Goal: Transaction & Acquisition: Purchase product/service

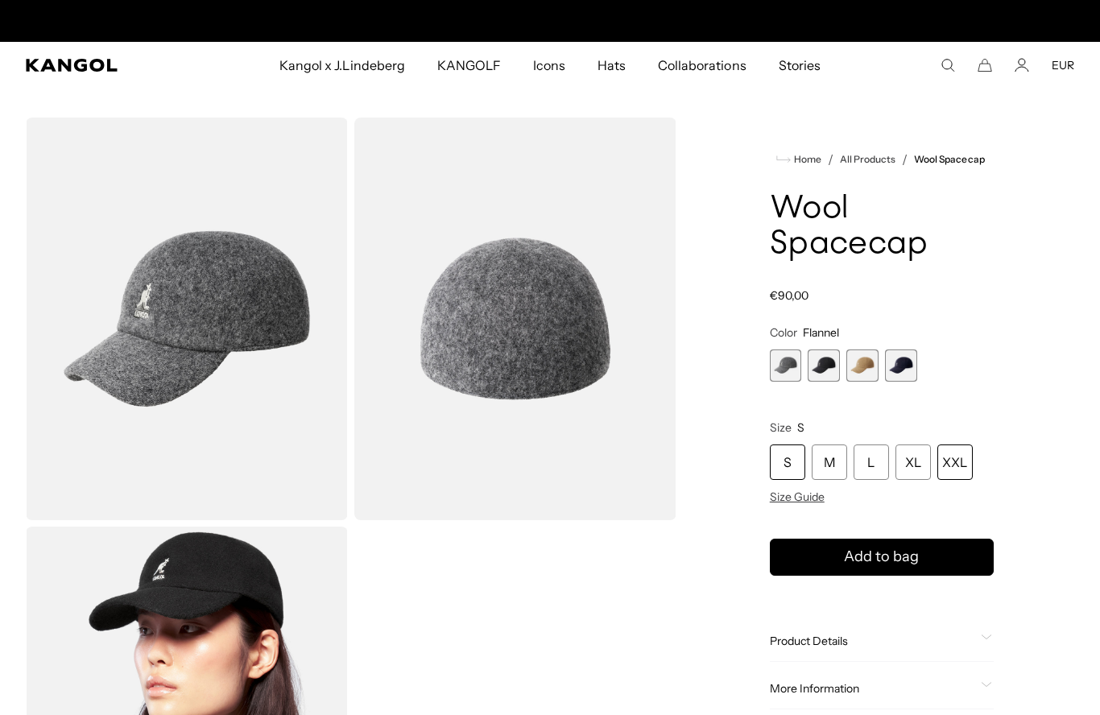
click at [958, 460] on div "XXL" at bounding box center [954, 462] width 35 height 35
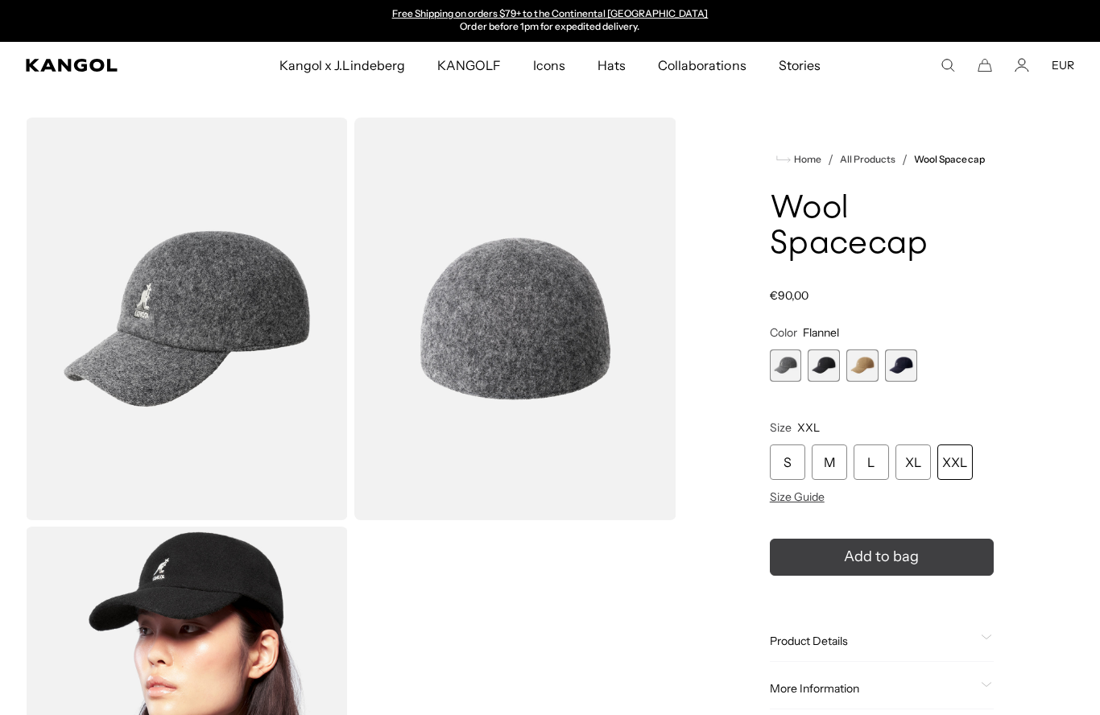
click at [875, 559] on icon "submit" at bounding box center [882, 557] width 26 height 26
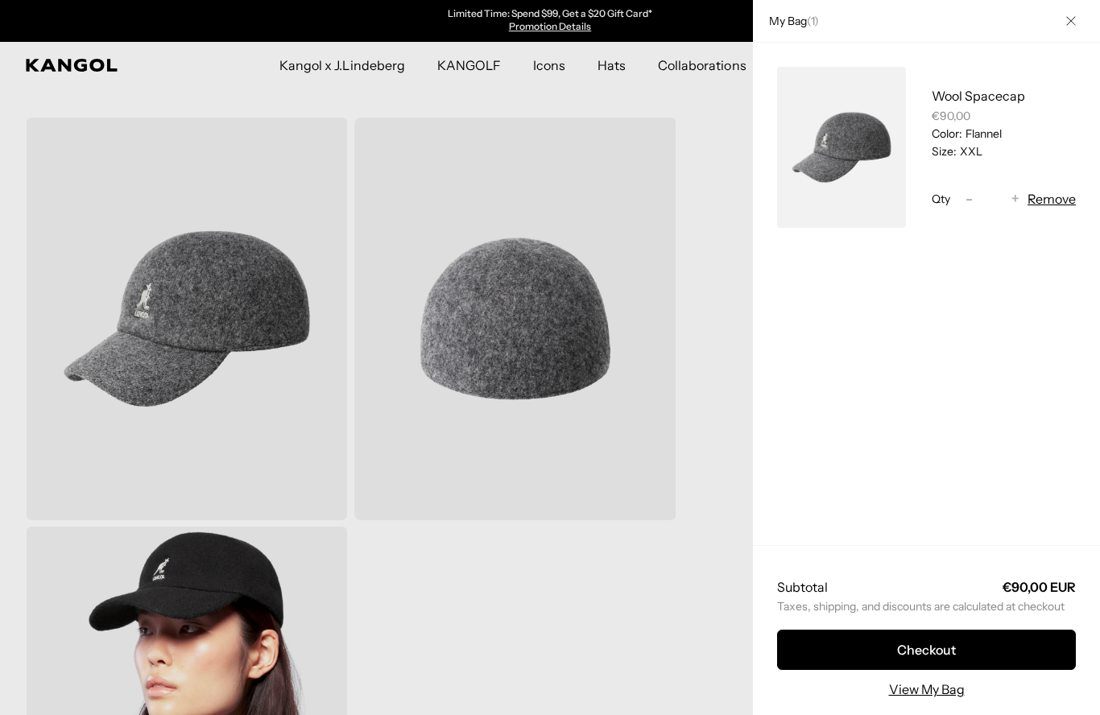
click at [648, 594] on div at bounding box center [550, 357] width 1100 height 715
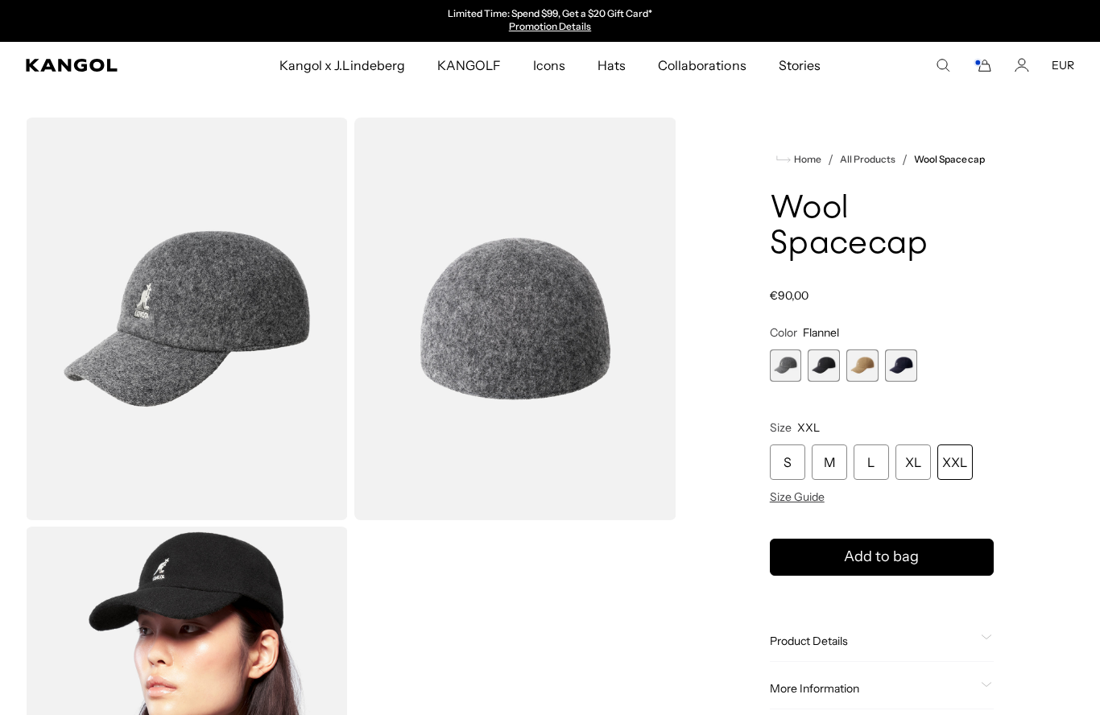
scroll to position [89, 0]
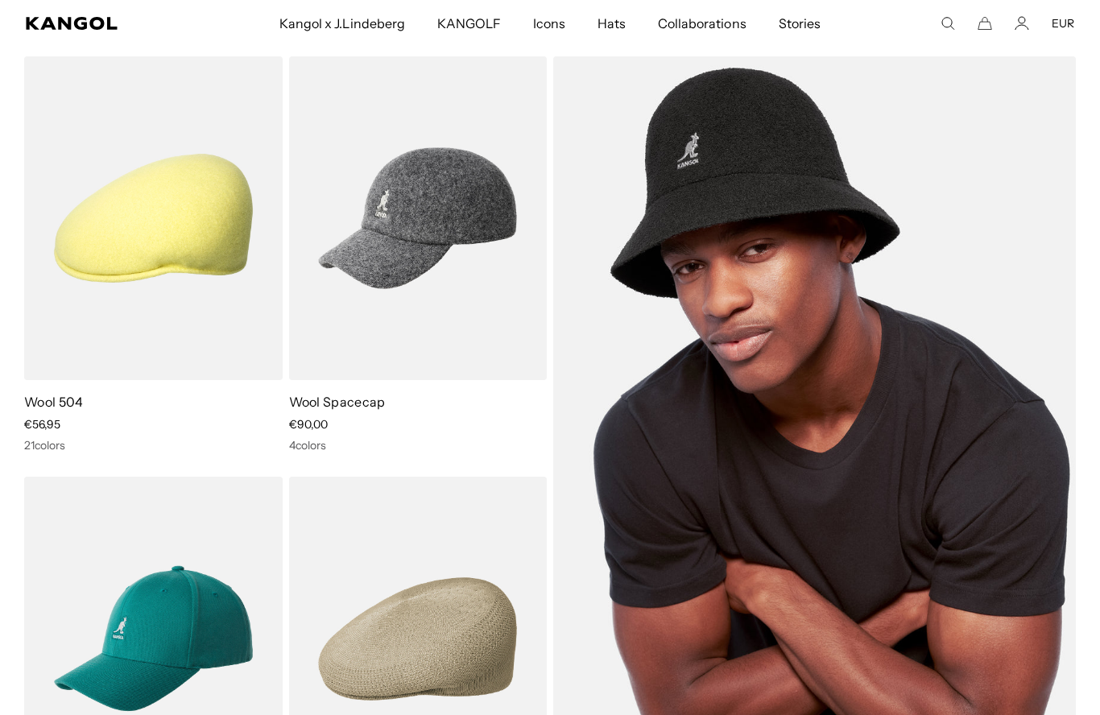
scroll to position [0, 332]
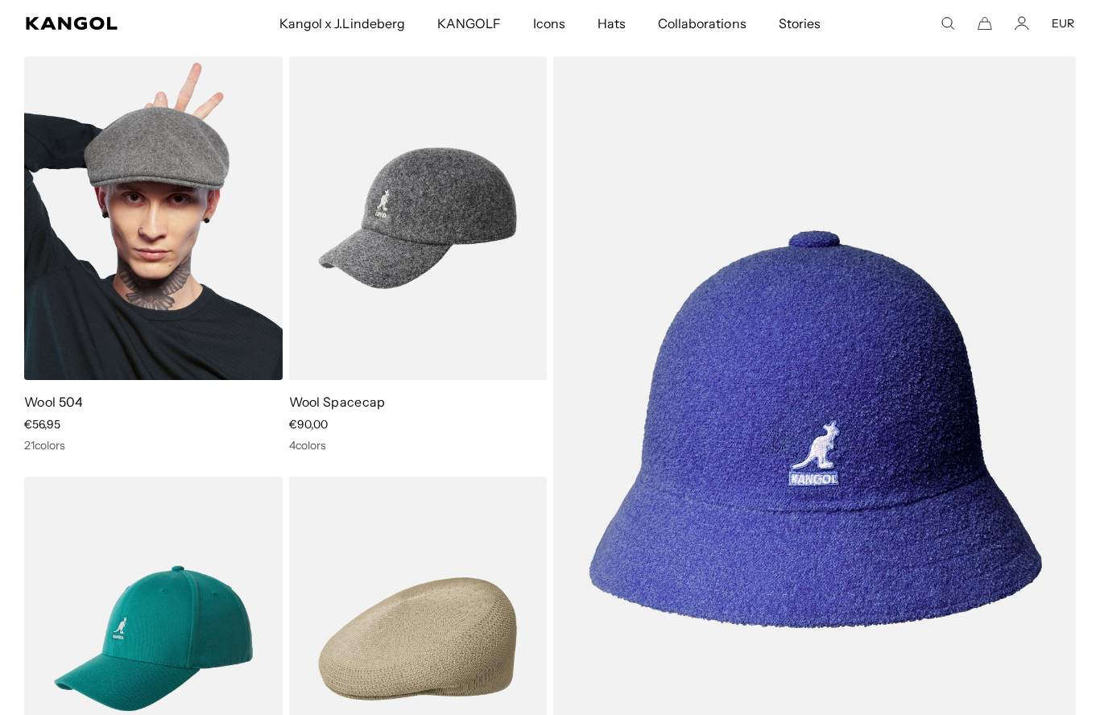
click at [89, 208] on img at bounding box center [153, 218] width 259 height 324
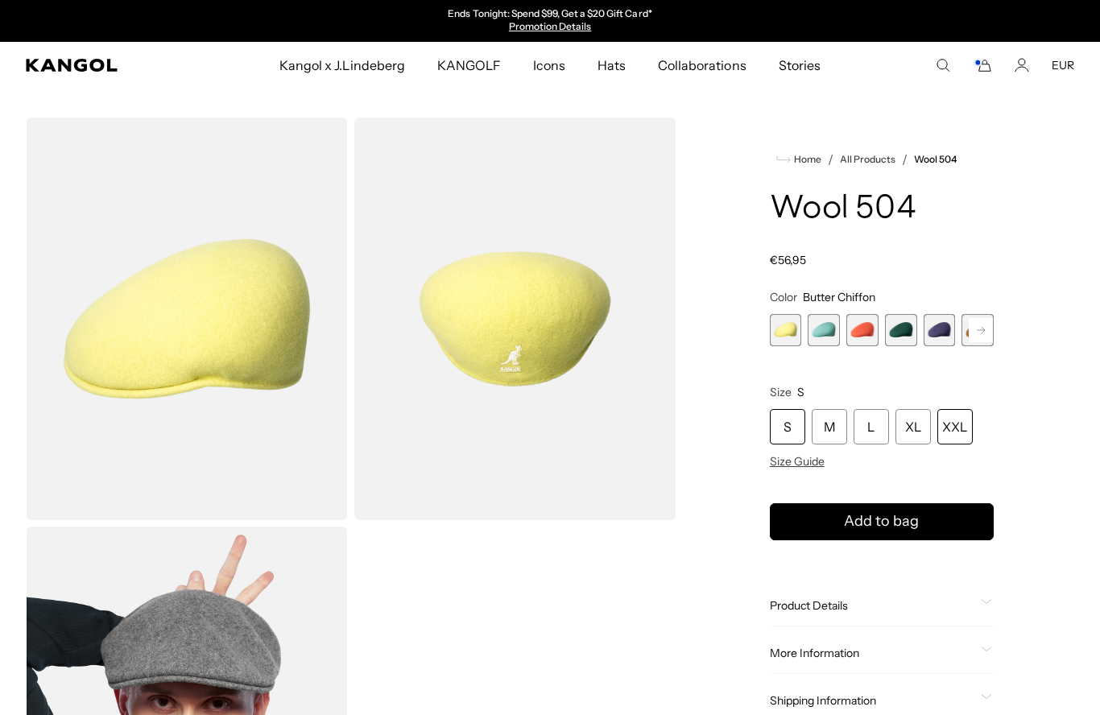
click at [958, 427] on div "XXL" at bounding box center [954, 426] width 35 height 35
click at [825, 329] on span "2 of 21" at bounding box center [824, 330] width 32 height 32
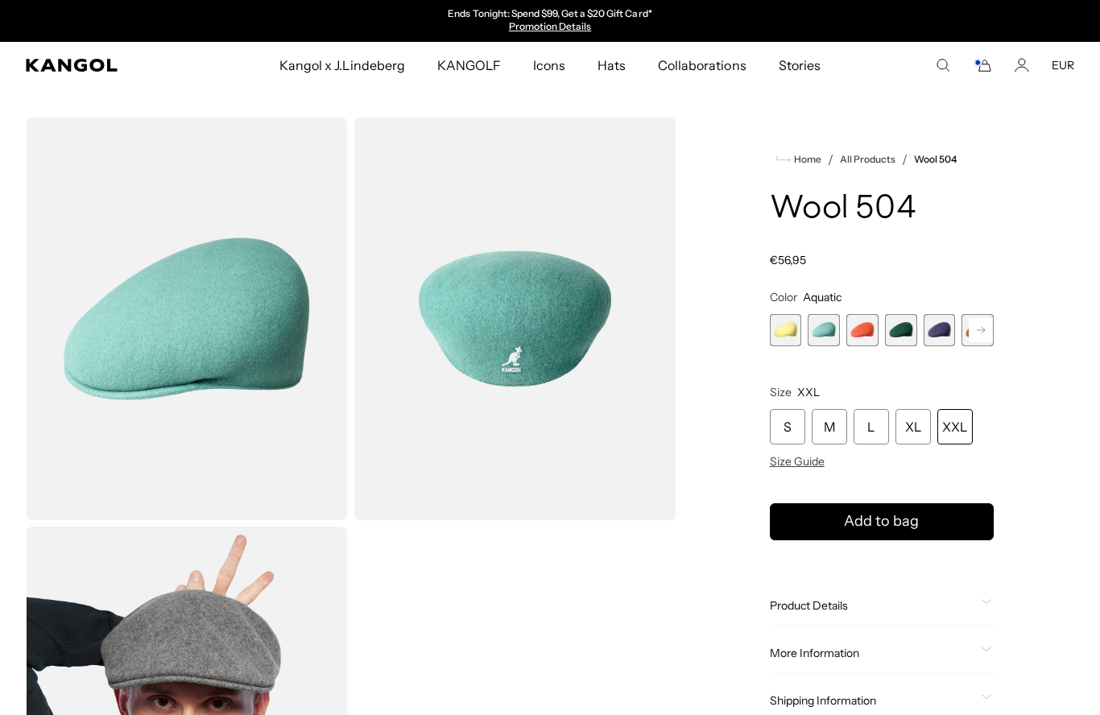
click at [858, 327] on span "3 of 21" at bounding box center [862, 330] width 32 height 32
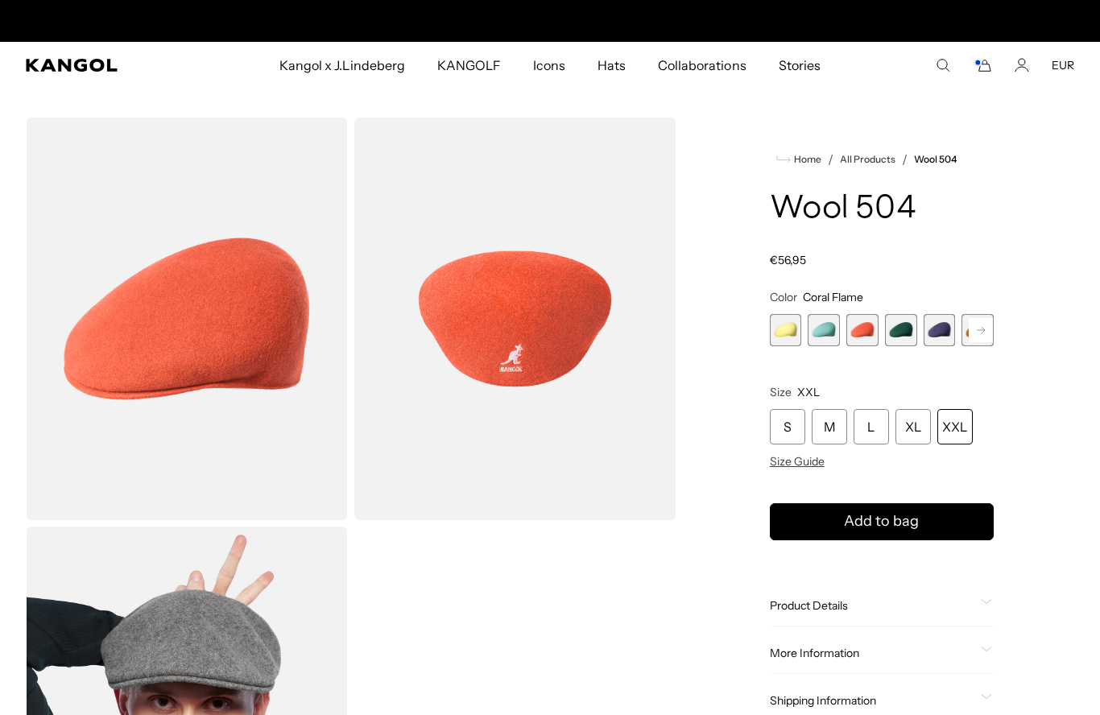
scroll to position [0, 332]
click at [981, 335] on rect at bounding box center [981, 330] width 24 height 24
click at [894, 328] on span "5 of 21" at bounding box center [901, 330] width 32 height 32
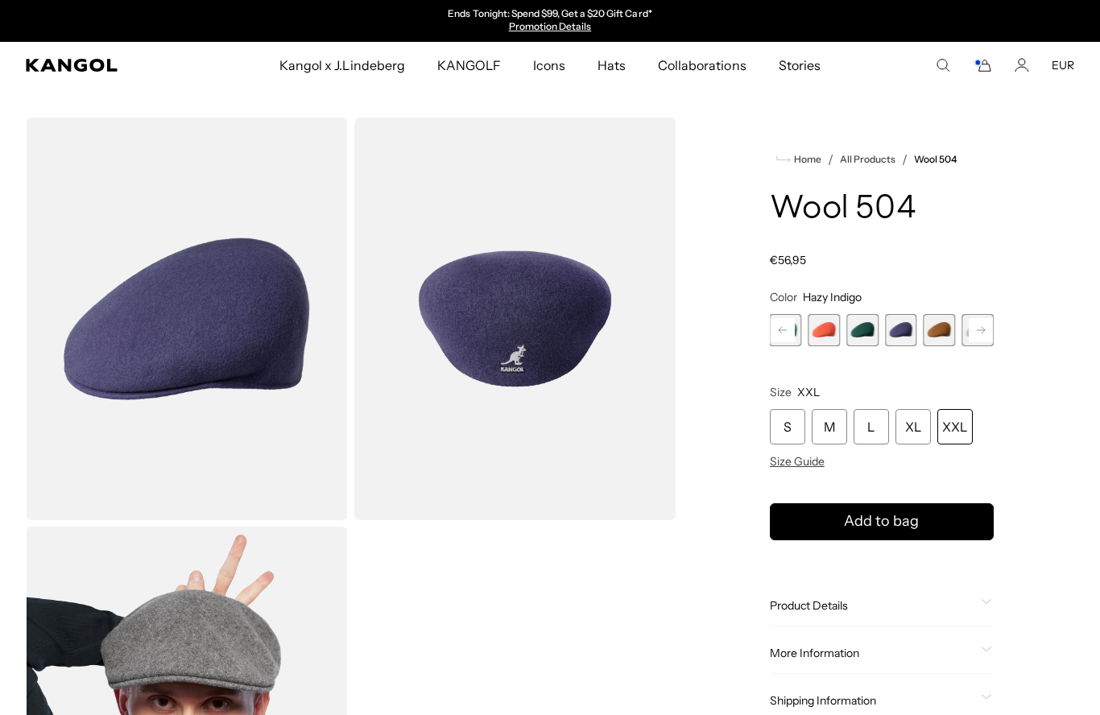
click at [862, 329] on span "4 of 21" at bounding box center [862, 330] width 32 height 32
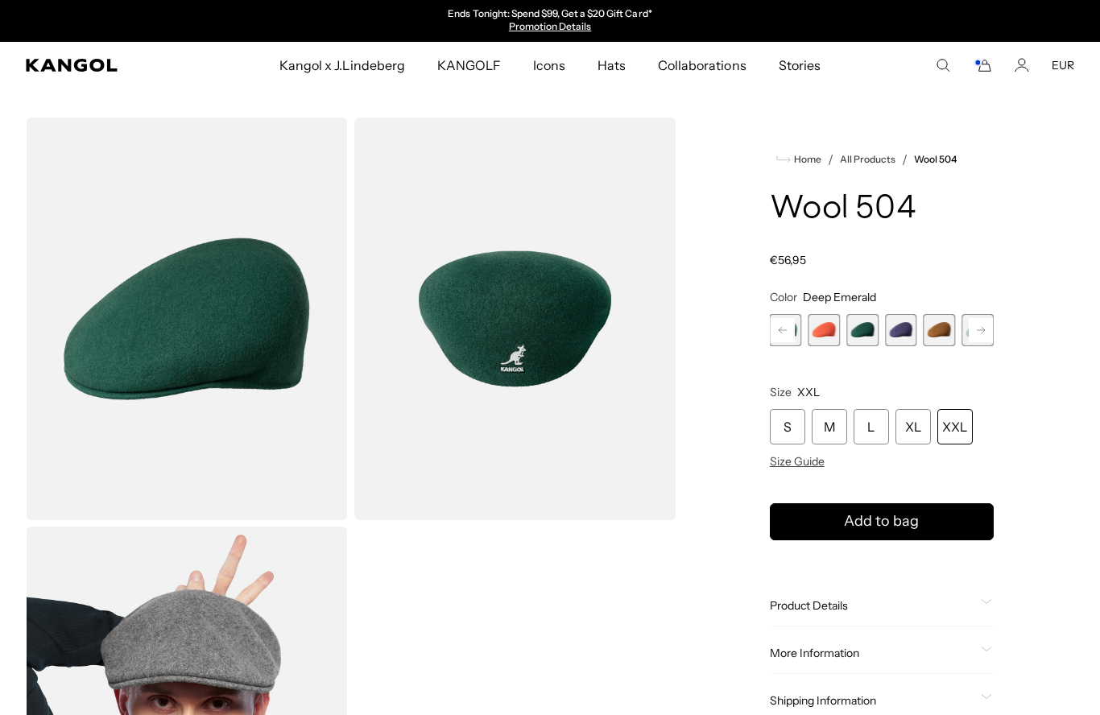
click at [940, 329] on span "6 of 21" at bounding box center [940, 330] width 32 height 32
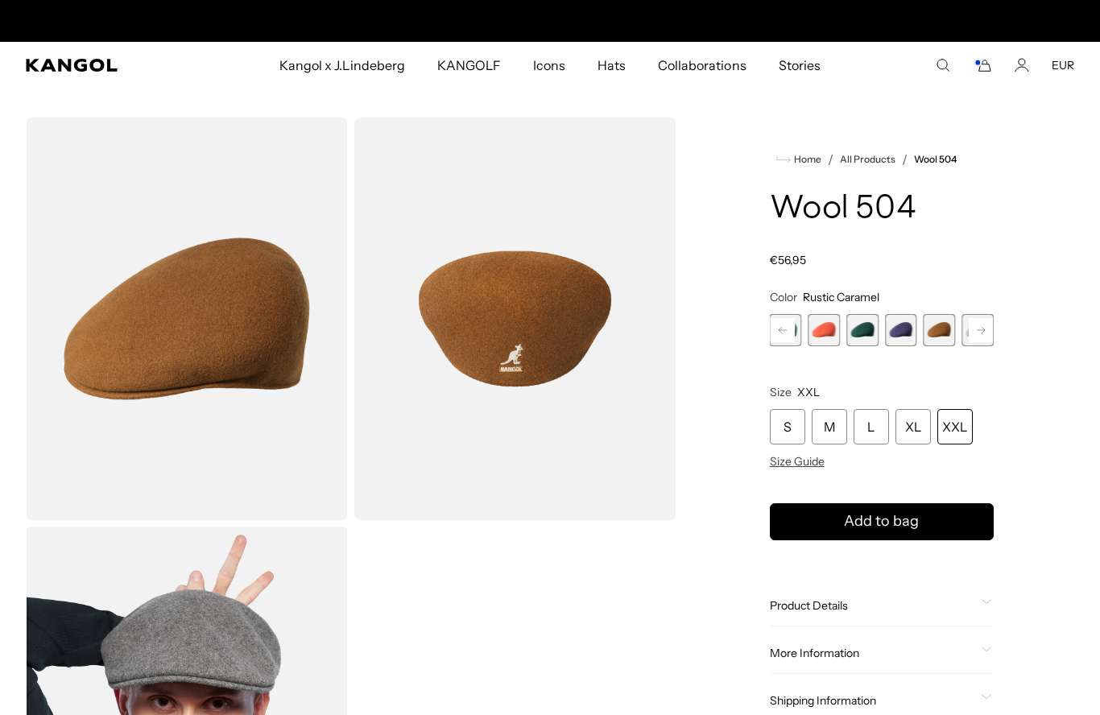
scroll to position [0, 332]
